Goal: Check status

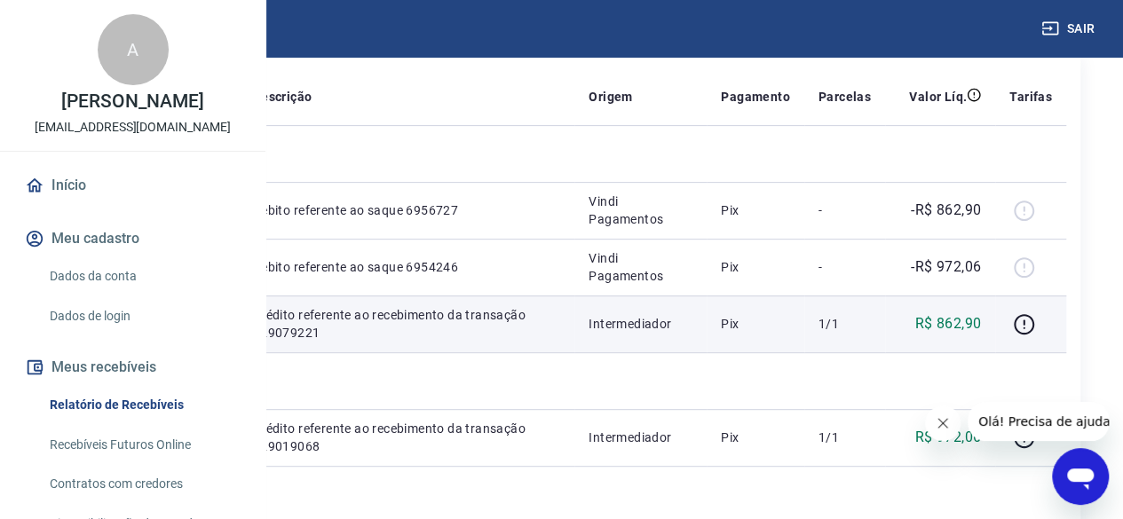
scroll to position [266, 0]
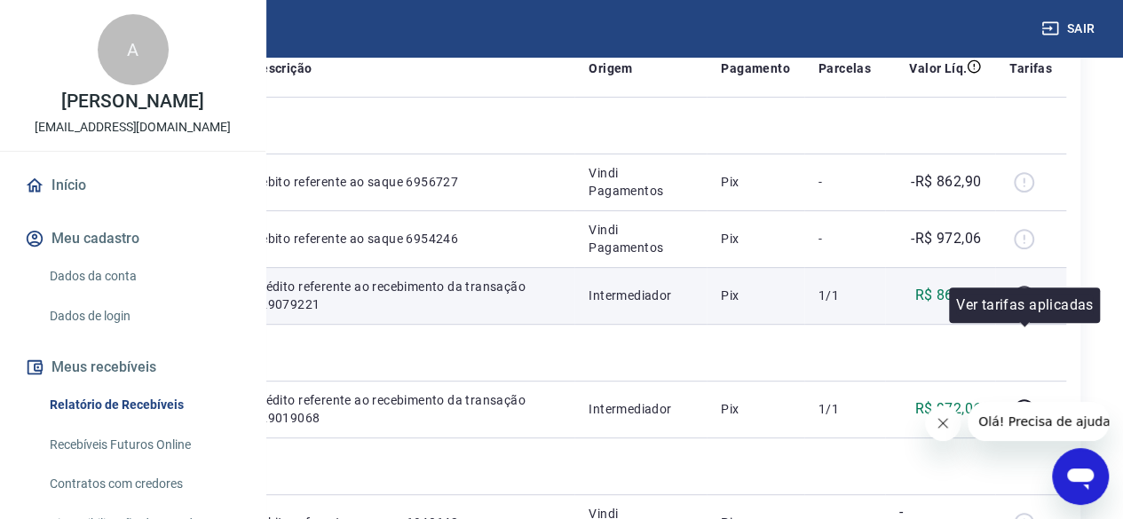
click at [1026, 307] on icon "button" at bounding box center [1024, 296] width 22 height 22
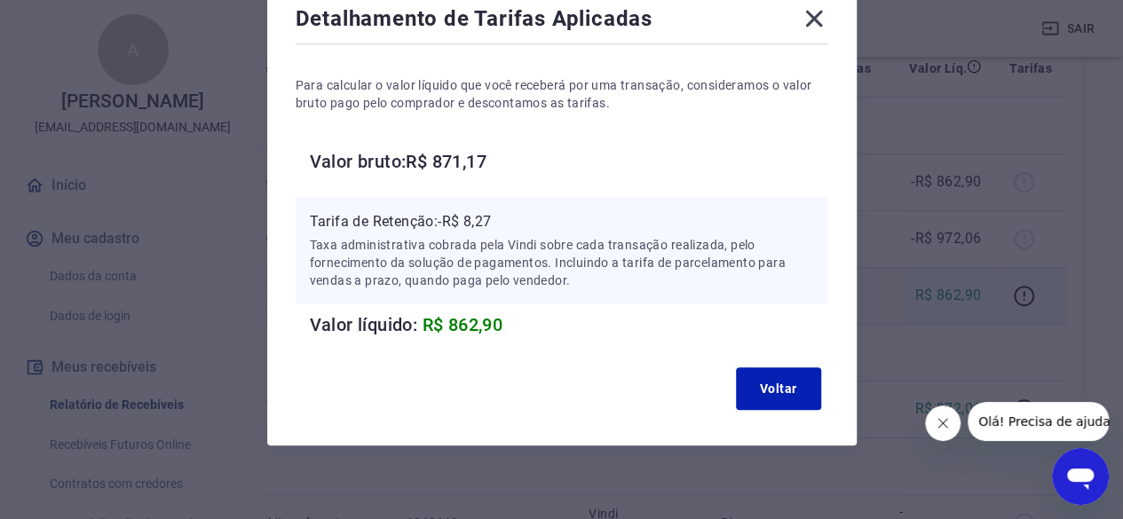
scroll to position [121, 0]
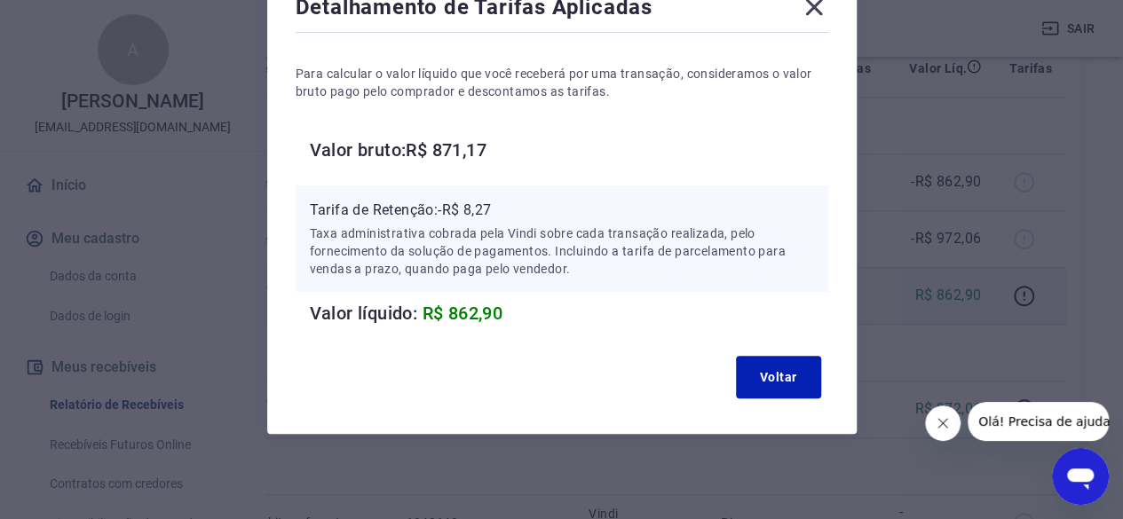
click at [809, 16] on icon at bounding box center [814, 7] width 28 height 28
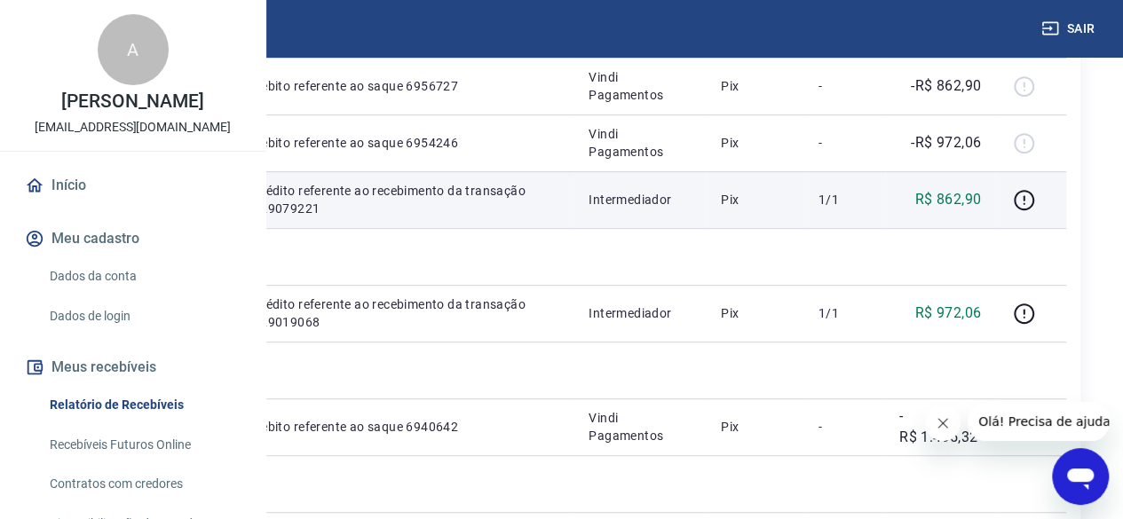
scroll to position [444, 0]
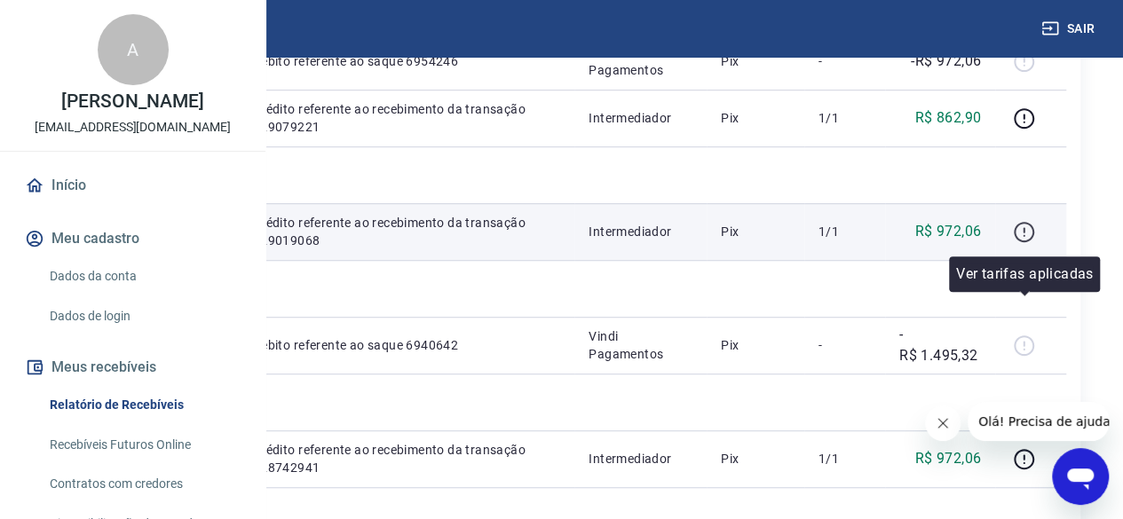
click at [1029, 243] on icon "button" at bounding box center [1024, 232] width 22 height 22
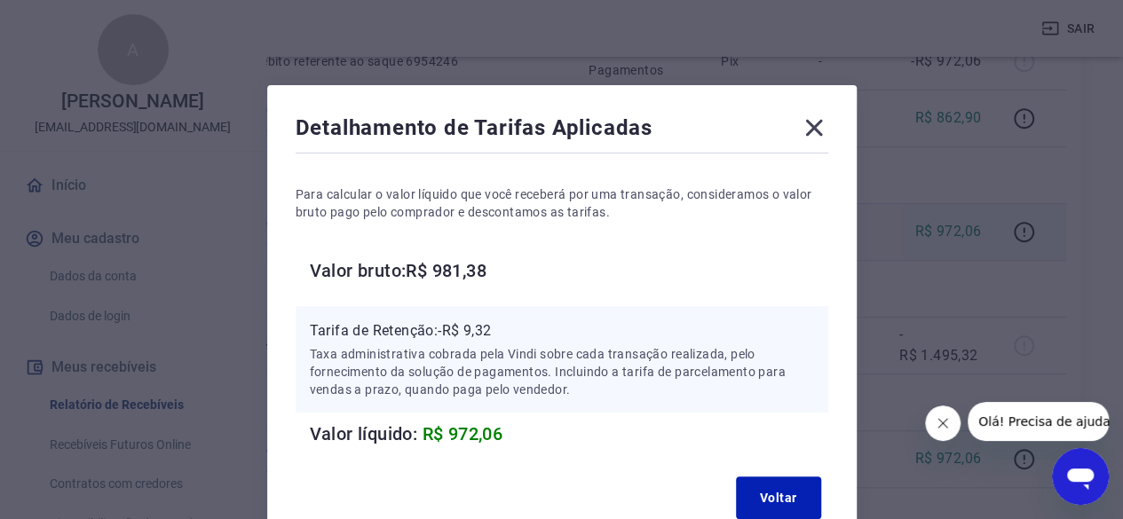
click at [812, 130] on icon at bounding box center [813, 128] width 17 height 17
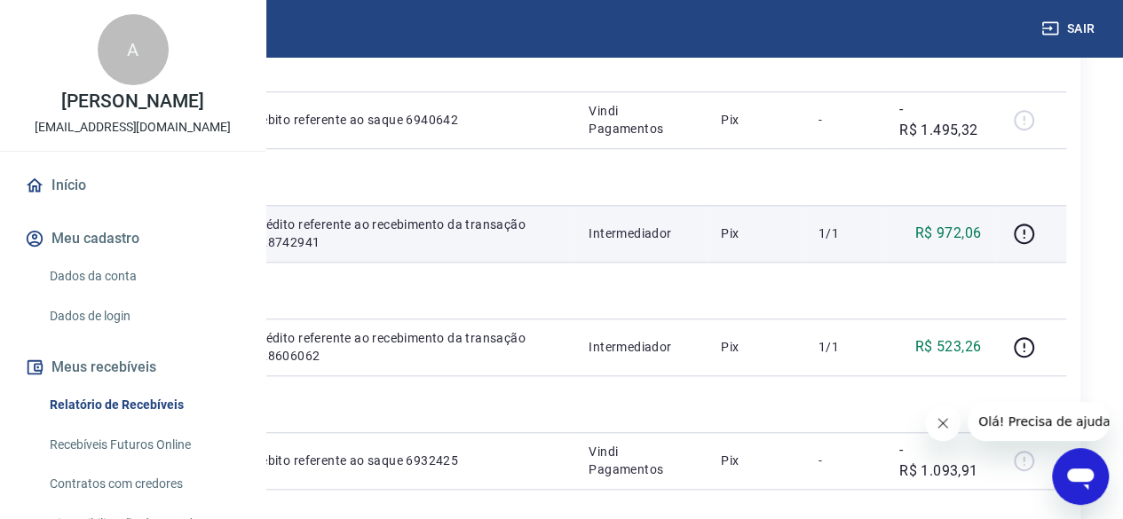
scroll to position [710, 0]
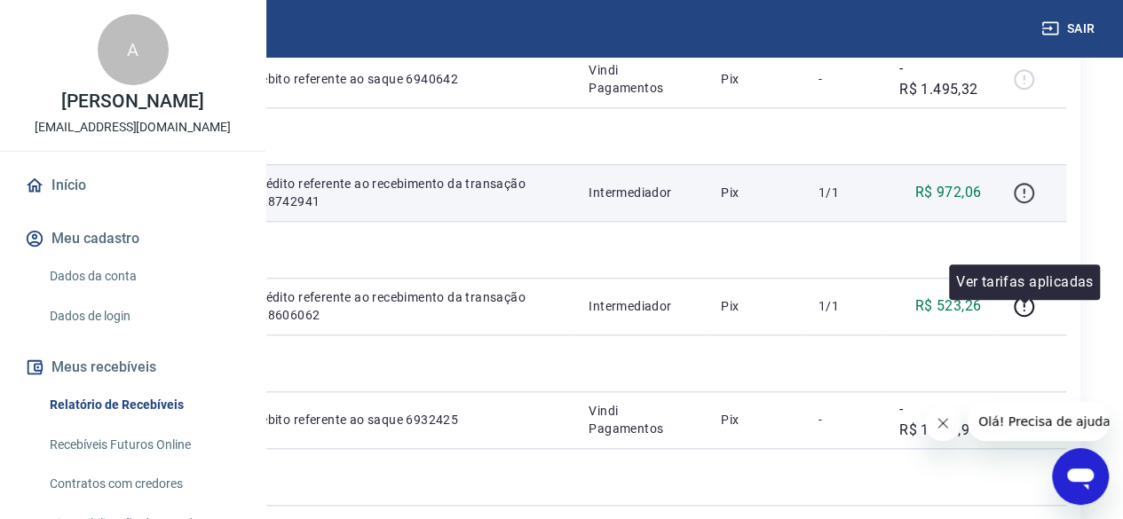
click at [1028, 204] on icon "button" at bounding box center [1024, 193] width 22 height 22
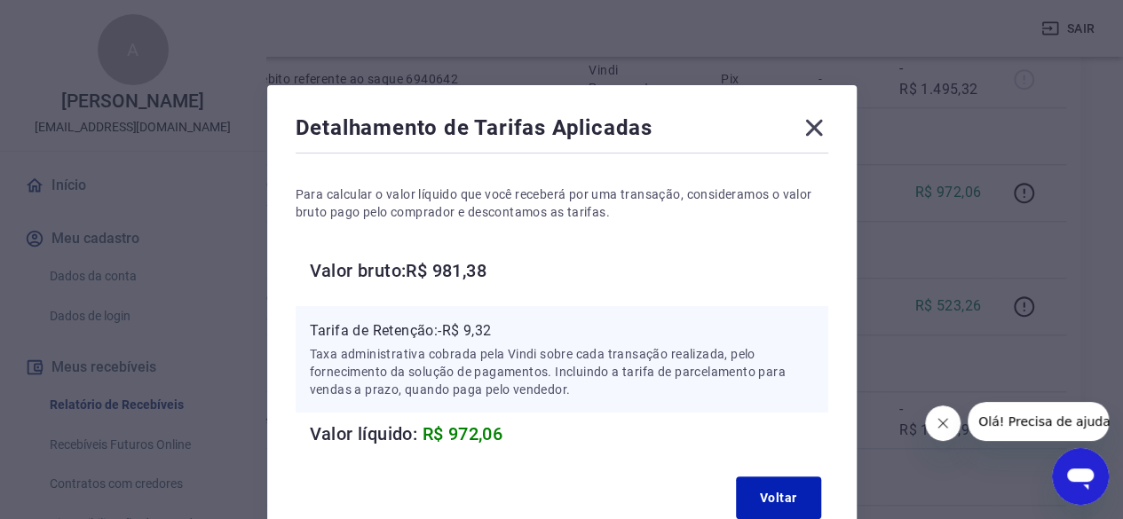
click at [816, 130] on icon at bounding box center [813, 128] width 17 height 17
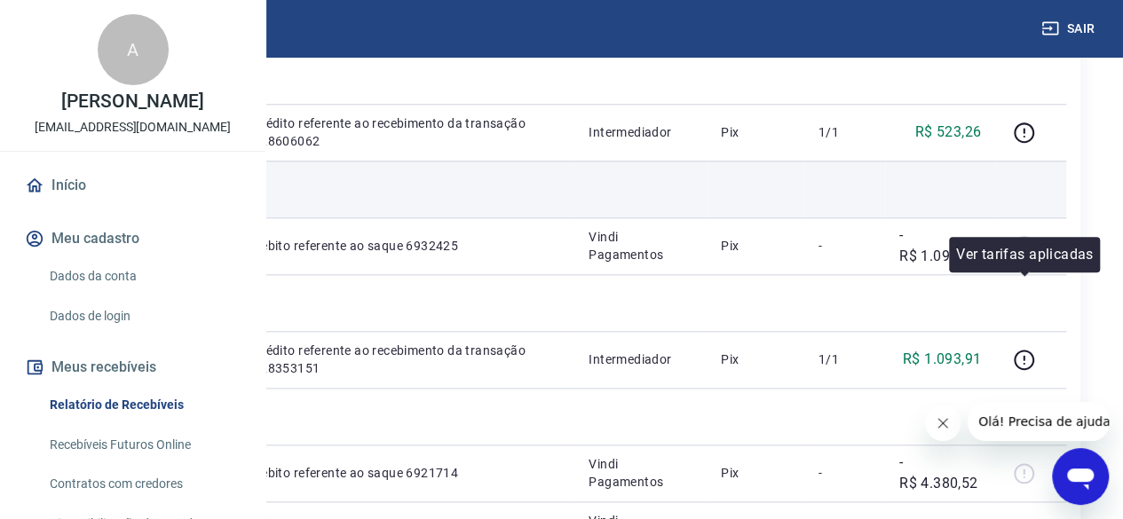
scroll to position [887, 0]
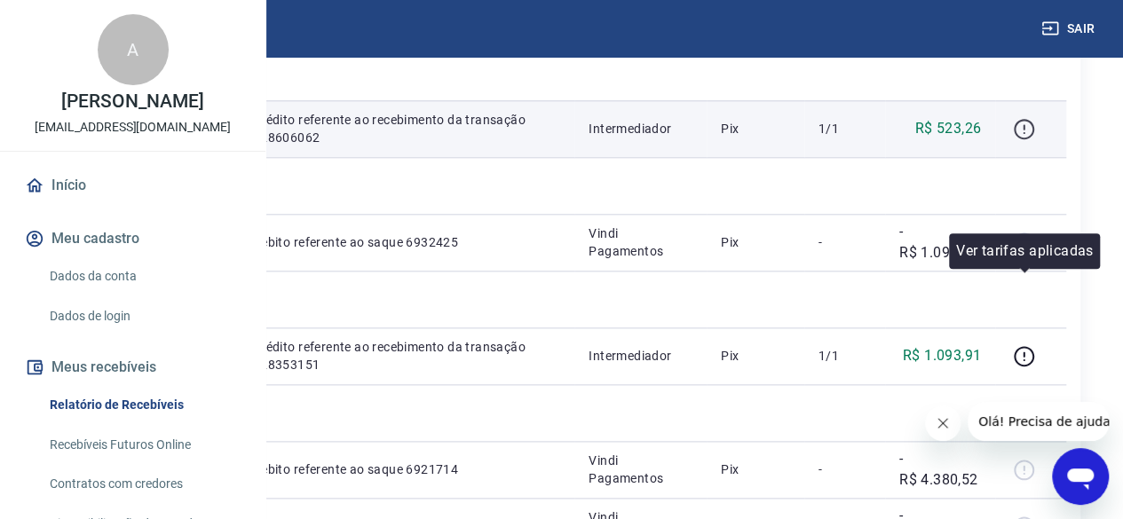
click at [1020, 140] on icon "button" at bounding box center [1024, 129] width 22 height 22
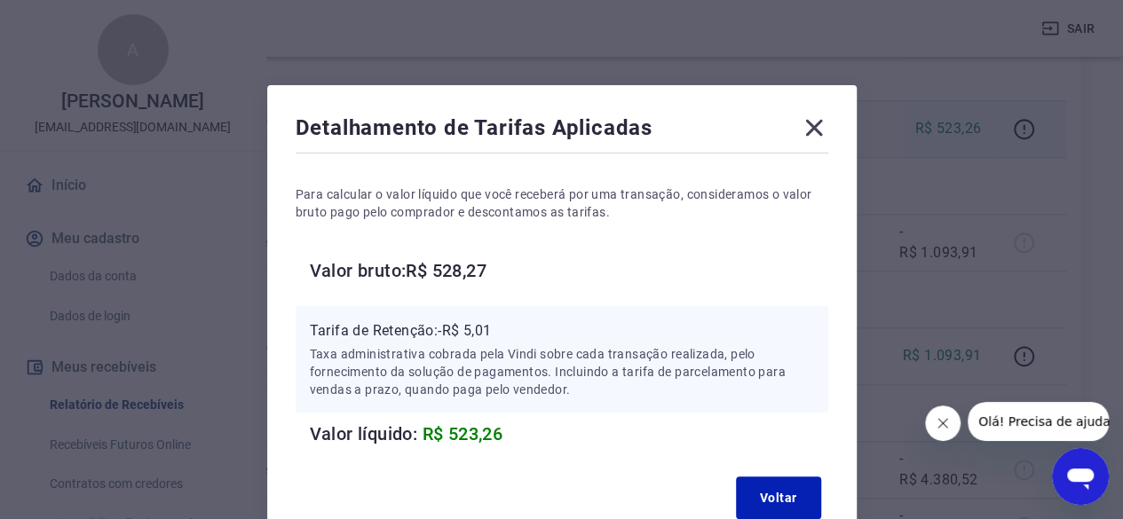
click at [809, 118] on icon at bounding box center [814, 128] width 28 height 28
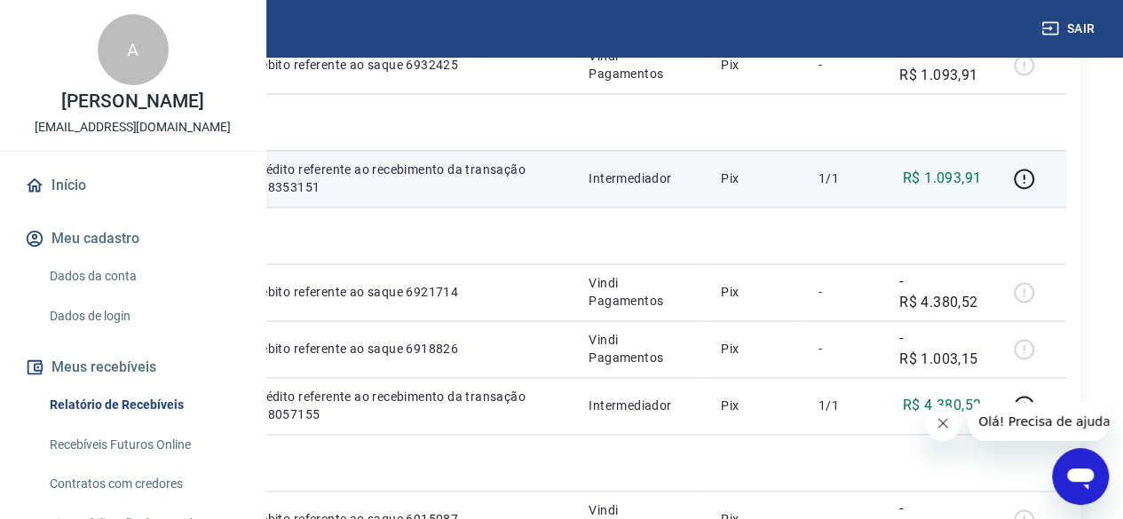
scroll to position [1154, 0]
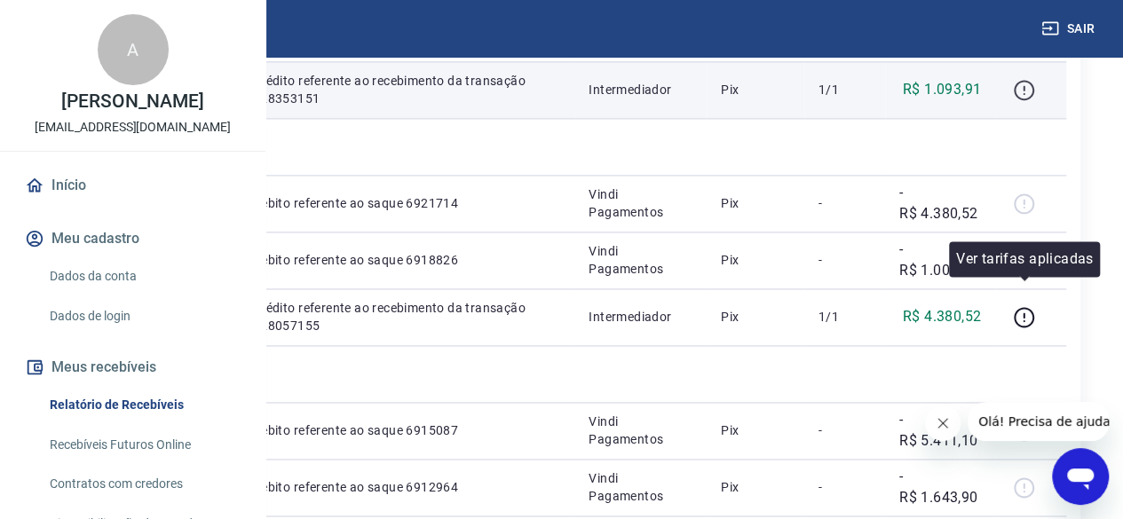
click at [1031, 101] on icon "button" at bounding box center [1024, 90] width 22 height 22
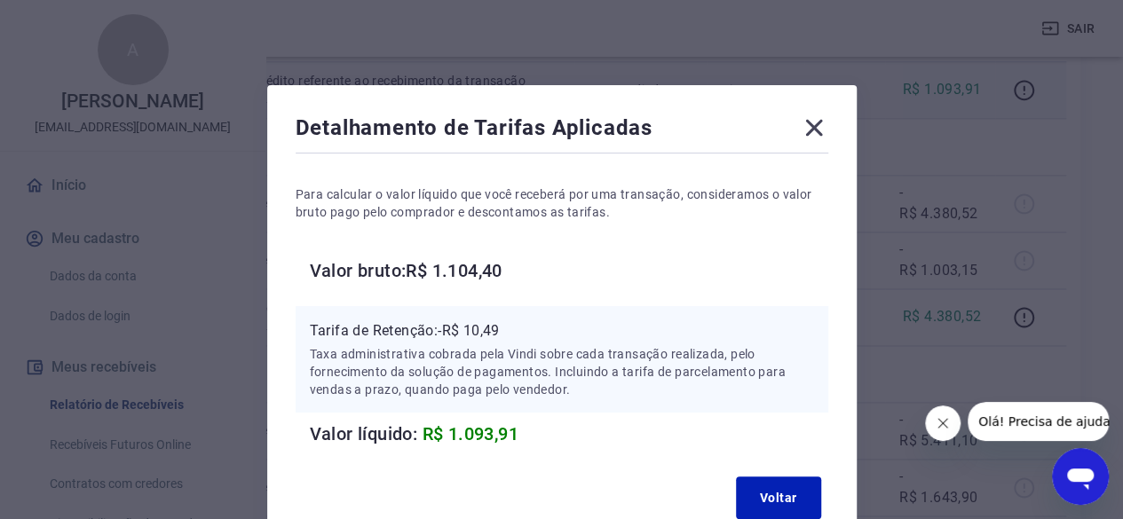
click at [806, 134] on icon at bounding box center [813, 128] width 17 height 17
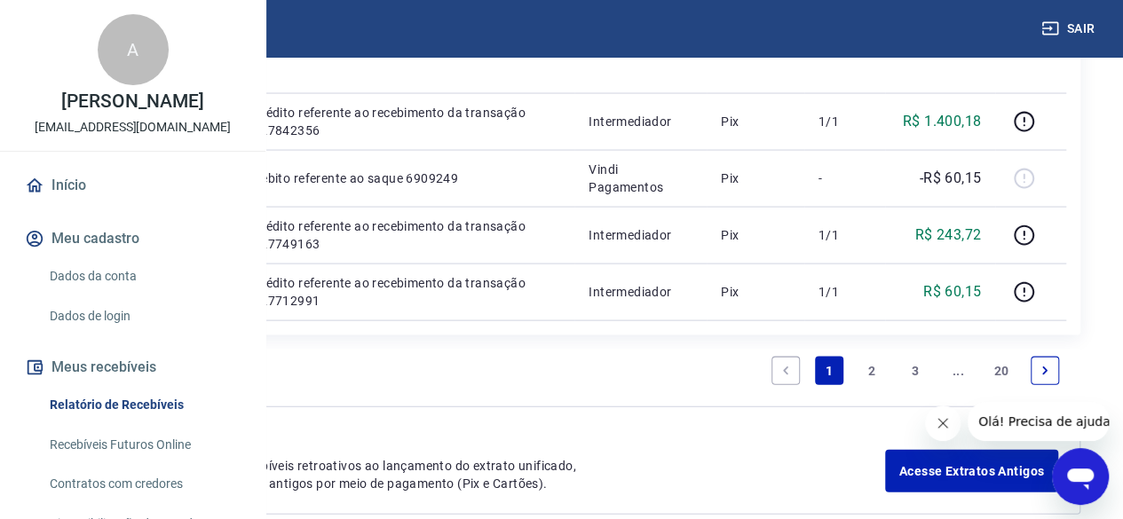
scroll to position [1775, 0]
